Goal: Task Accomplishment & Management: Use online tool/utility

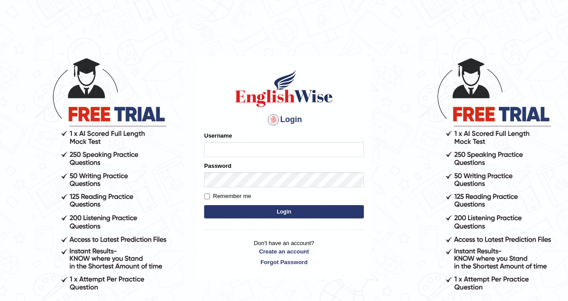
type input "Chetna09"
click at [261, 213] on button "Login" at bounding box center [284, 211] width 160 height 13
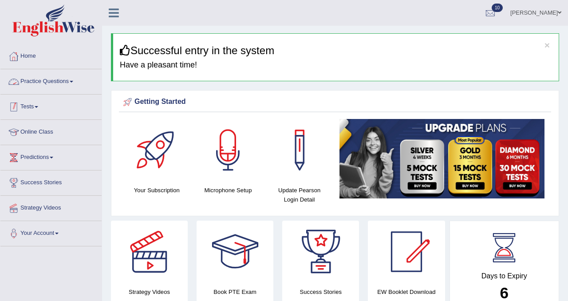
click at [28, 106] on link "Tests" at bounding box center [50, 106] width 101 height 22
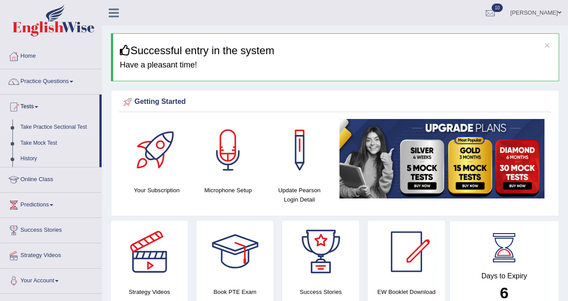
click at [70, 128] on link "Take Practice Sectional Test" at bounding box center [57, 127] width 83 height 16
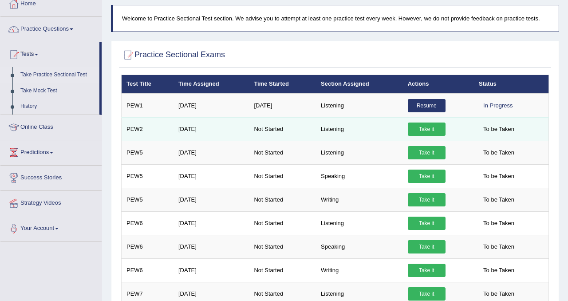
scroll to position [62, 0]
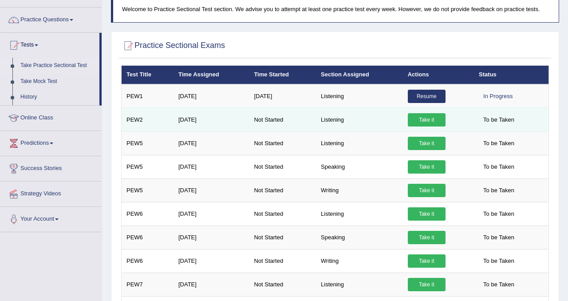
click at [428, 118] on link "Take it" at bounding box center [427, 119] width 38 height 13
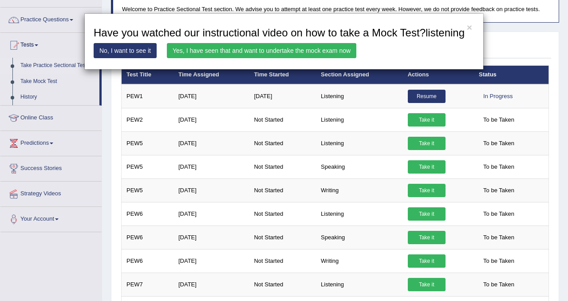
click at [273, 58] on link "Yes, I have seen that and want to undertake the mock exam now" at bounding box center [261, 50] width 189 height 15
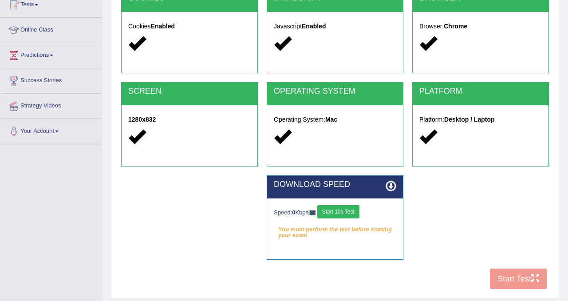
scroll to position [165, 0]
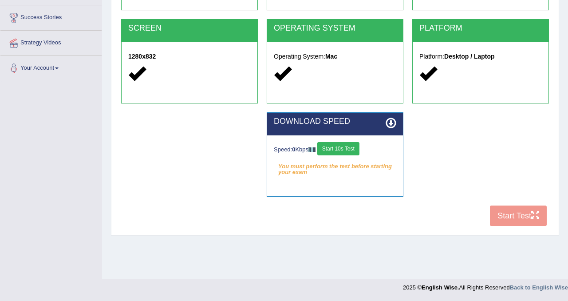
click at [356, 146] on button "Start 10s Test" at bounding box center [338, 148] width 42 height 13
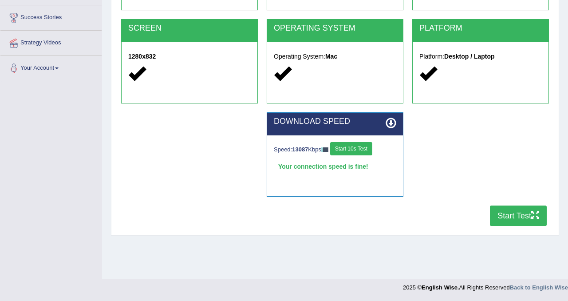
click at [506, 219] on button "Start Test" at bounding box center [518, 215] width 57 height 20
